Goal: Book appointment/travel/reservation

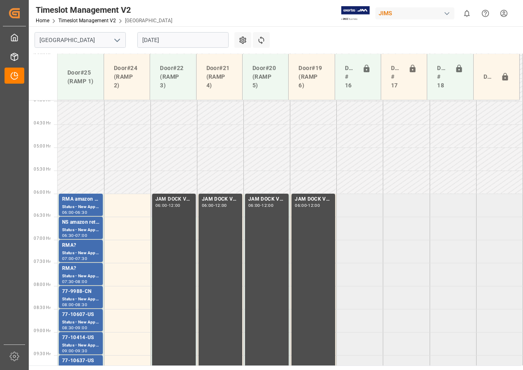
scroll to position [307, 0]
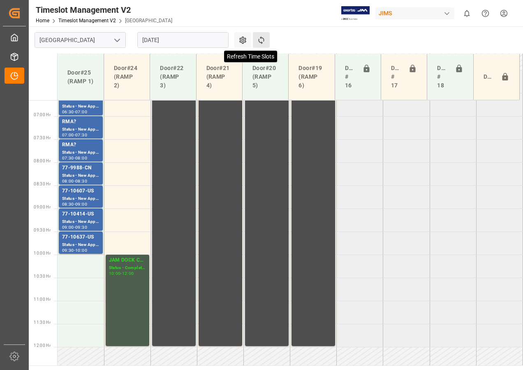
click at [263, 37] on icon at bounding box center [261, 40] width 9 height 9
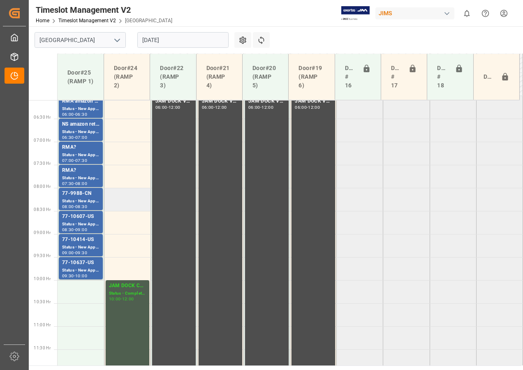
scroll to position [277, 0]
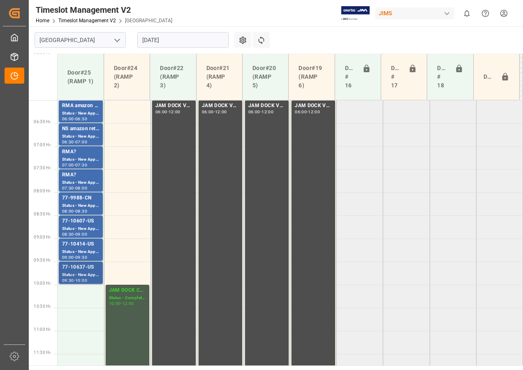
click at [79, 272] on div "Status - New Appointment" at bounding box center [80, 274] width 37 height 7
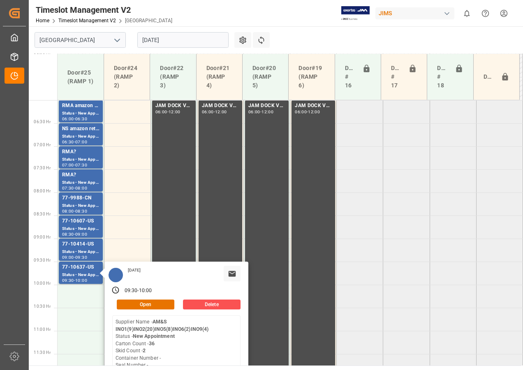
click at [161, 41] on input "[DATE]" at bounding box center [182, 40] width 91 height 16
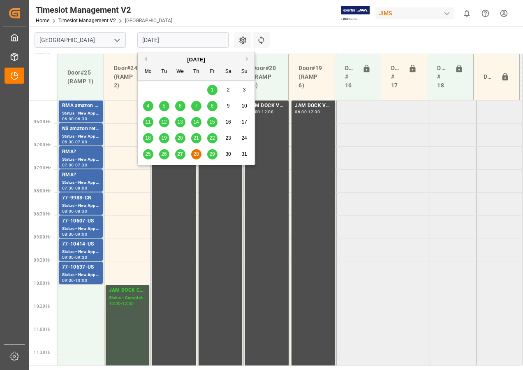
click at [212, 155] on span "29" at bounding box center [211, 154] width 5 height 6
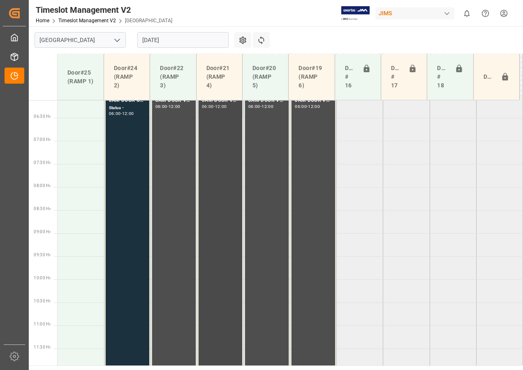
scroll to position [274, 0]
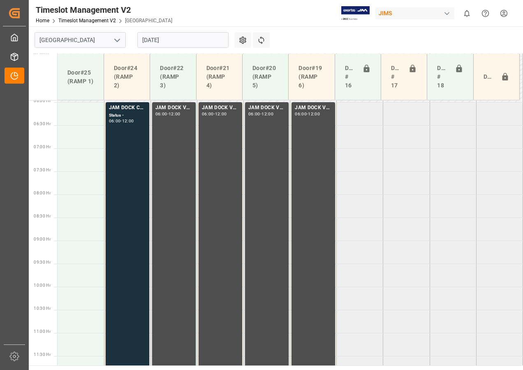
click at [160, 42] on input "[DATE]" at bounding box center [182, 40] width 91 height 16
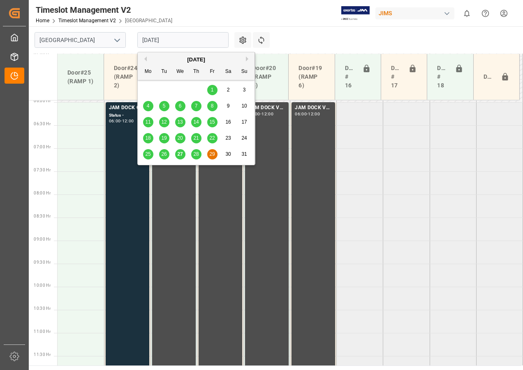
click at [182, 154] on span "27" at bounding box center [179, 154] width 5 height 6
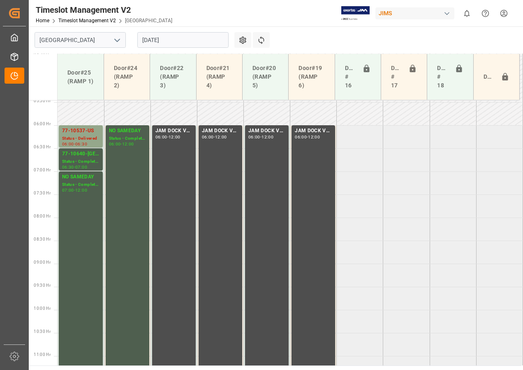
scroll to position [251, 0]
click at [179, 41] on input "[DATE]" at bounding box center [182, 40] width 91 height 16
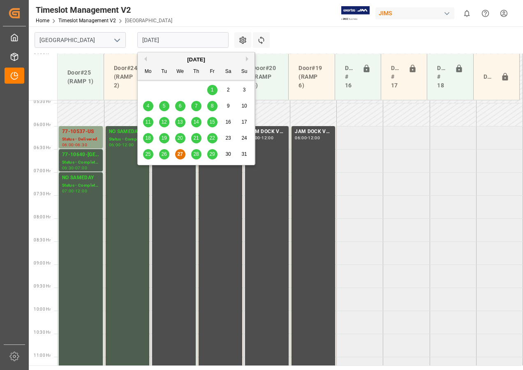
click at [195, 153] on span "28" at bounding box center [195, 154] width 5 height 6
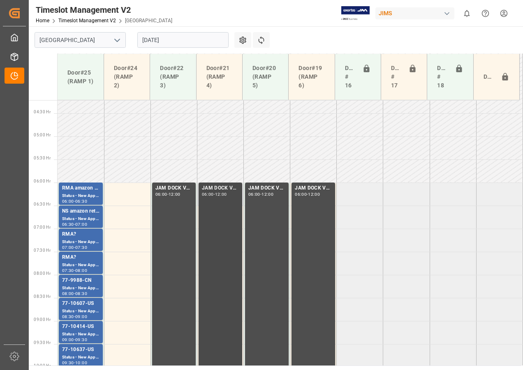
scroll to position [318, 0]
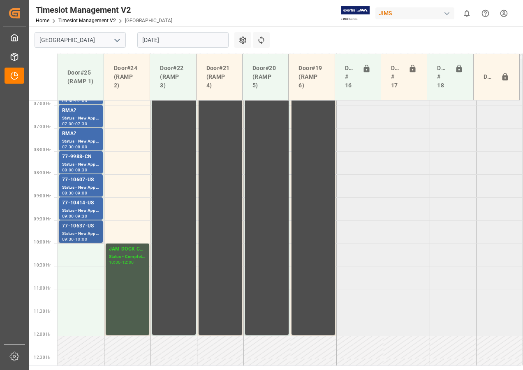
click at [85, 226] on div "77-10637-US" at bounding box center [80, 226] width 37 height 8
click at [81, 213] on div "Status - New Appointment" at bounding box center [80, 210] width 37 height 7
click at [79, 188] on div "Status - New Appointment" at bounding box center [80, 187] width 37 height 7
click at [81, 165] on div "Status - New Appointment" at bounding box center [80, 164] width 37 height 7
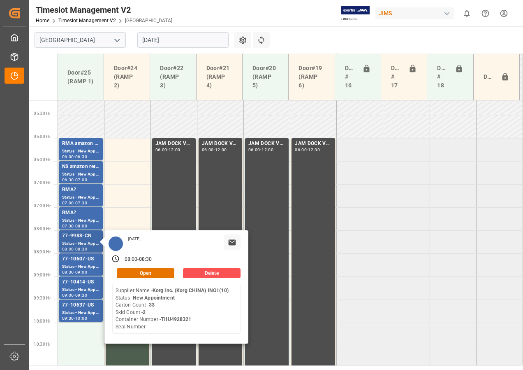
scroll to position [235, 0]
